Goal: Check status

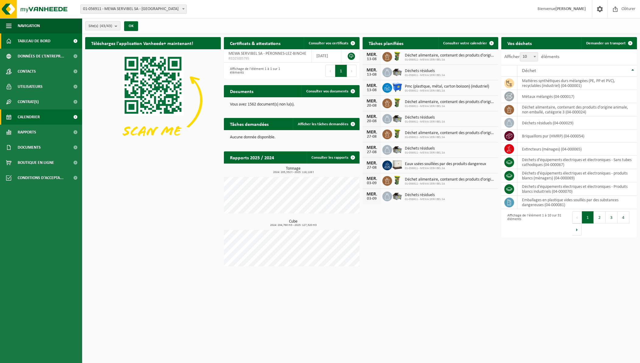
click at [37, 115] on span "Calendrier" at bounding box center [29, 117] width 22 height 15
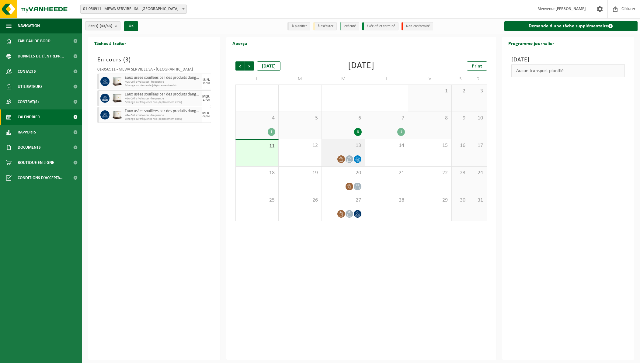
click at [353, 155] on div at bounding box center [343, 159] width 37 height 8
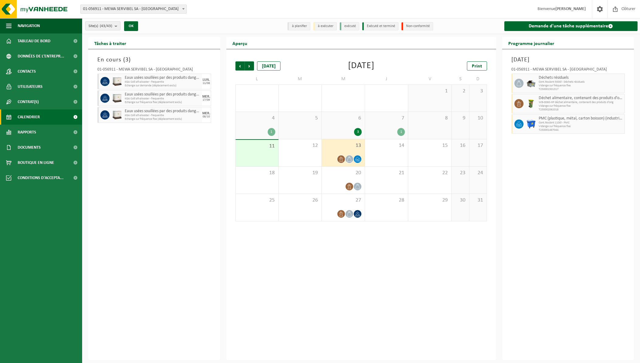
click at [265, 152] on div "11" at bounding box center [257, 153] width 43 height 26
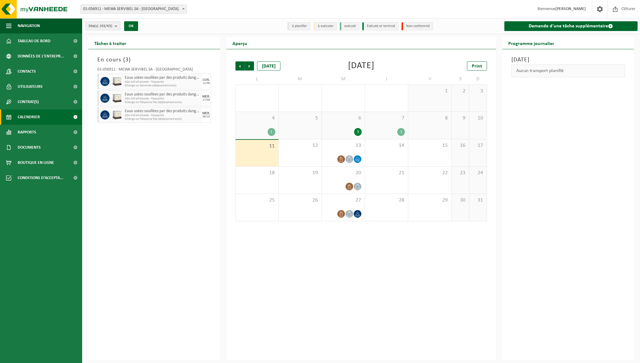
click at [177, 81] on span "KGA Colli afvalwater - frequentie" at bounding box center [163, 82] width 76 height 4
click at [121, 84] on img at bounding box center [117, 81] width 9 height 9
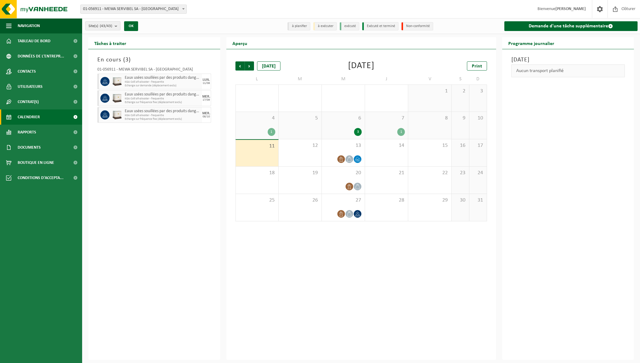
click at [109, 81] on span at bounding box center [104, 81] width 9 height 9
